Goal: Task Accomplishment & Management: Use online tool/utility

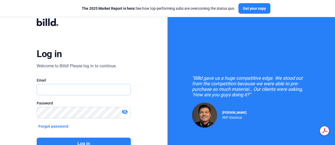
click at [111, 91] on input "text" at bounding box center [81, 89] width 88 height 11
type input "[EMAIL_ADDRESS][DOMAIN_NAME]"
click at [87, 142] on button "Log in" at bounding box center [84, 144] width 94 height 12
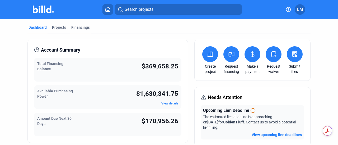
click at [86, 27] on div "Financings" at bounding box center [80, 27] width 18 height 5
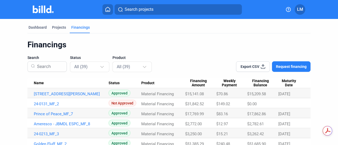
click at [251, 66] on span "Export CSV" at bounding box center [249, 66] width 19 height 5
